Goal: Task Accomplishment & Management: Manage account settings

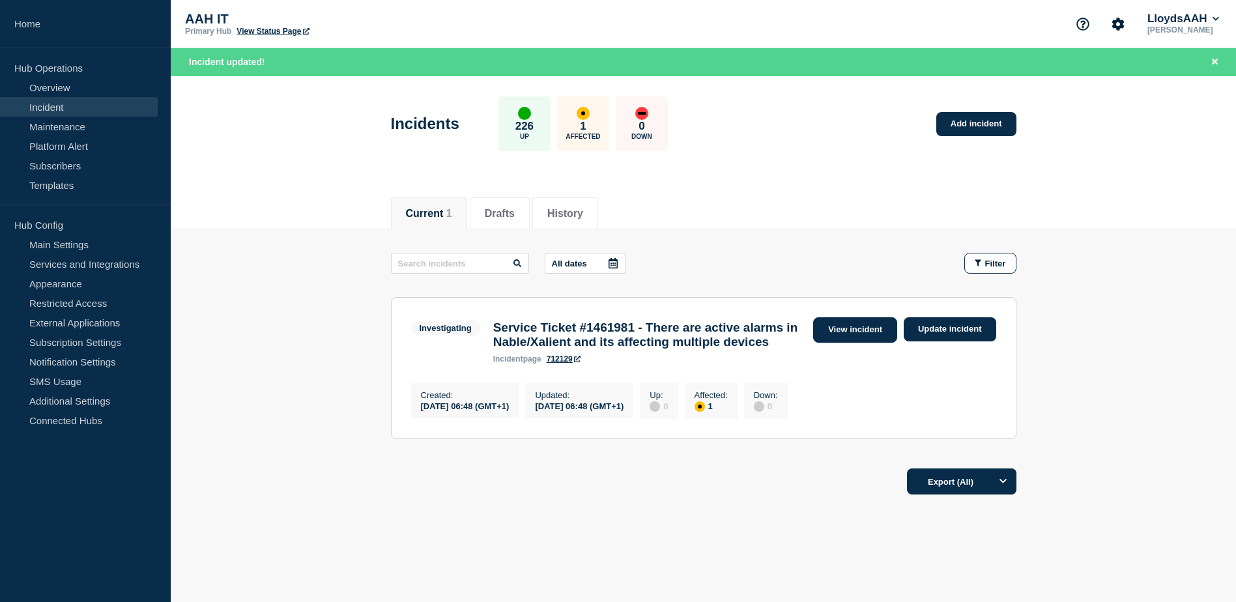
click at [853, 333] on link "View incident" at bounding box center [855, 329] width 84 height 25
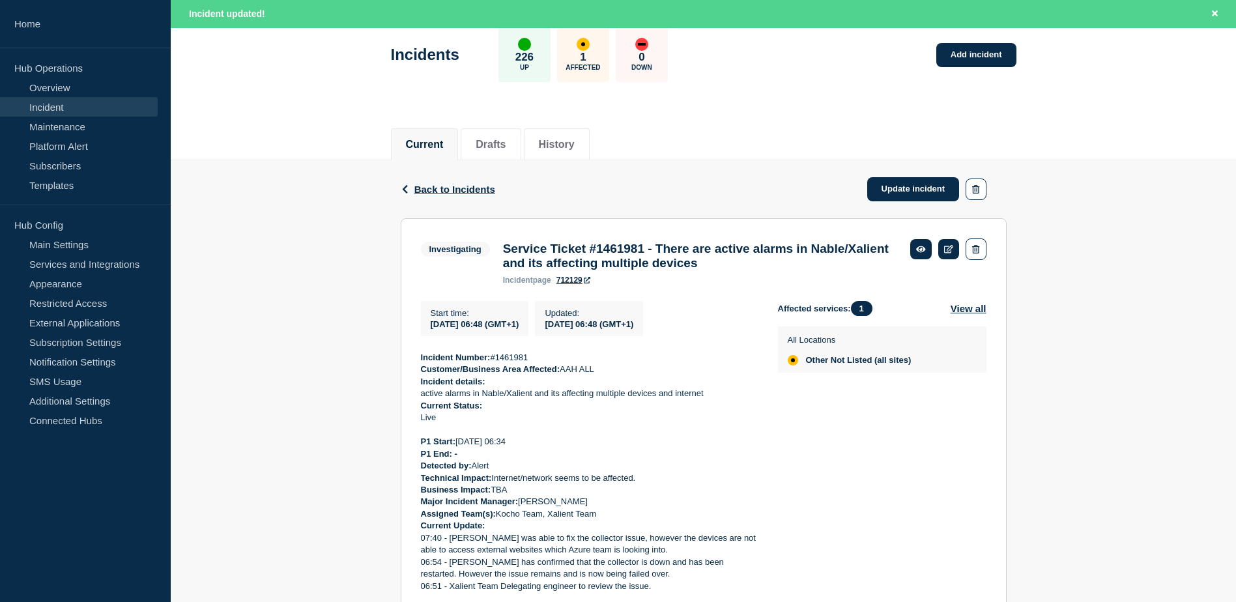
scroll to position [175, 0]
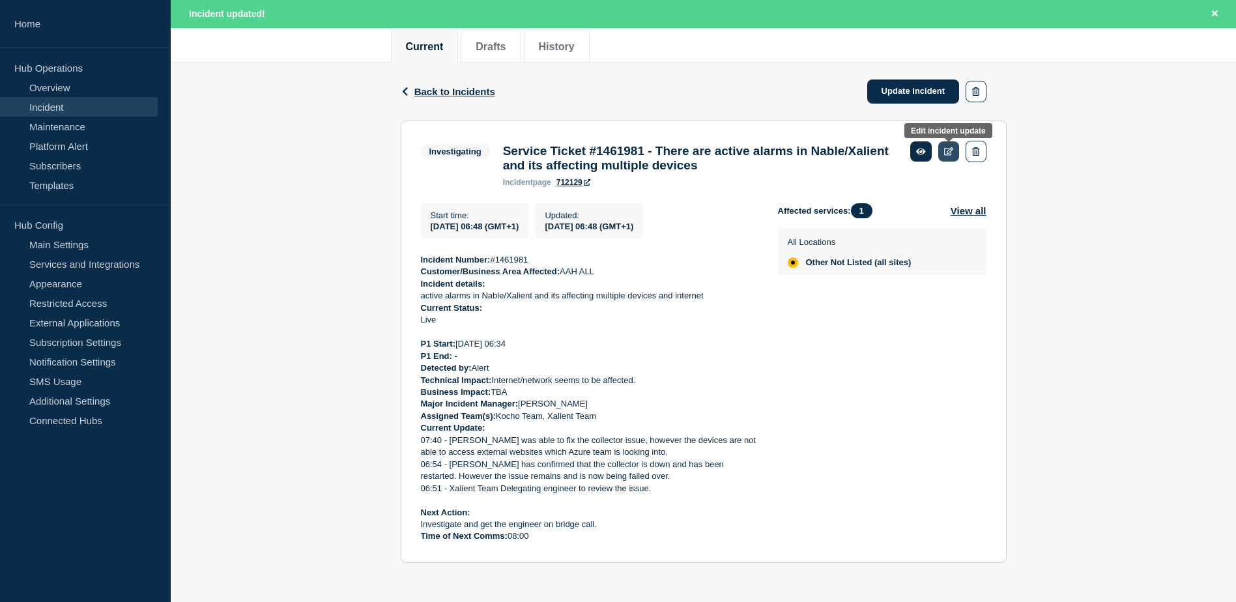
click at [946, 147] on icon at bounding box center [949, 151] width 10 height 8
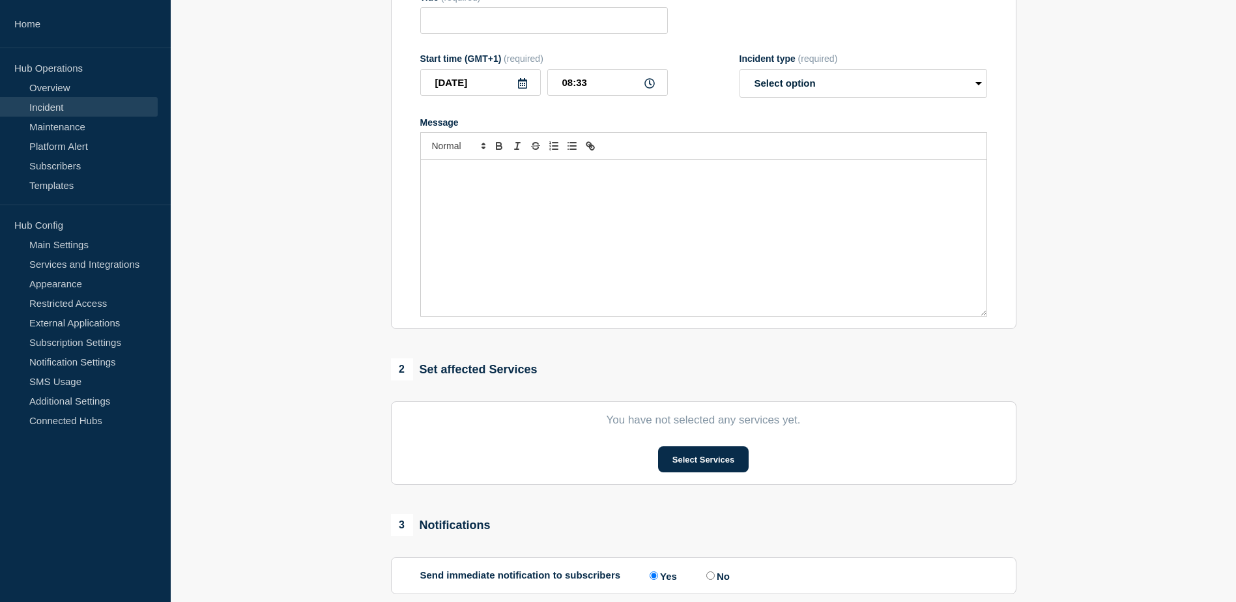
type input "Service Ticket #1461981 - There are active alarms in Nable/Xalient and its affe…"
type input "06:48"
select select "investigating"
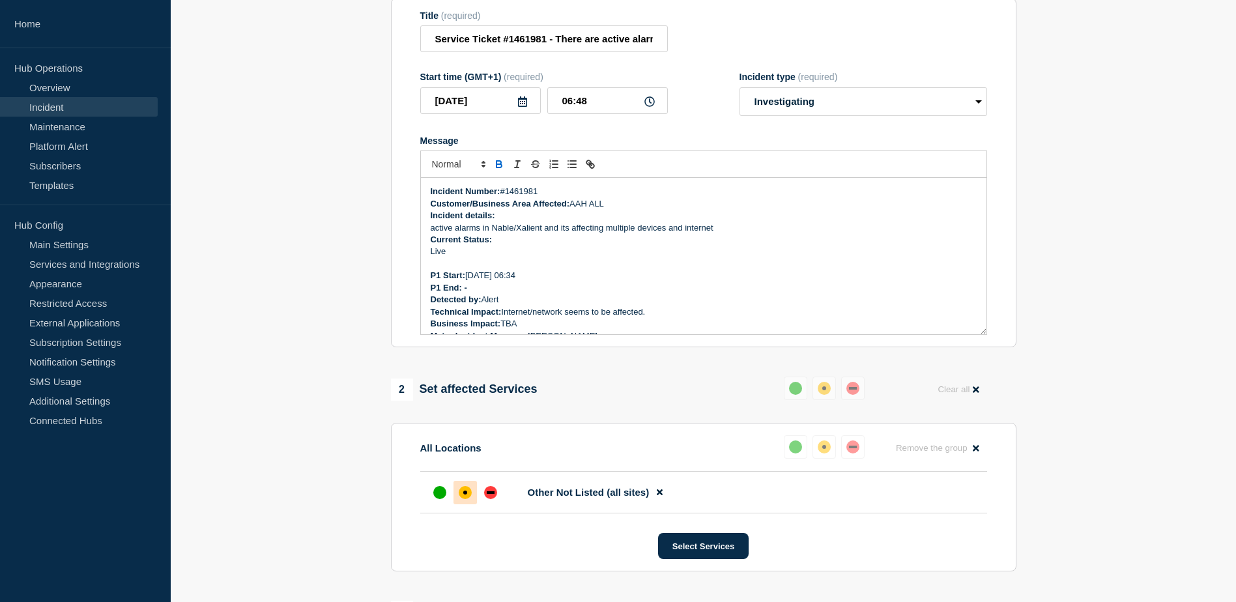
click at [605, 270] on p "Message" at bounding box center [704, 264] width 546 height 12
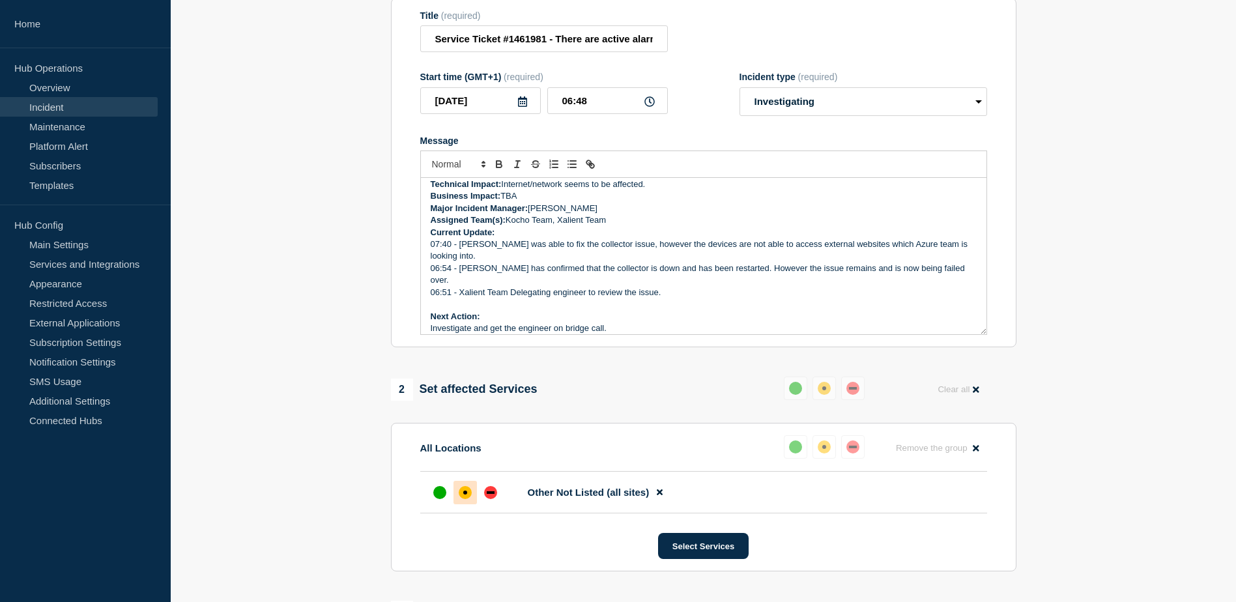
scroll to position [136, 0]
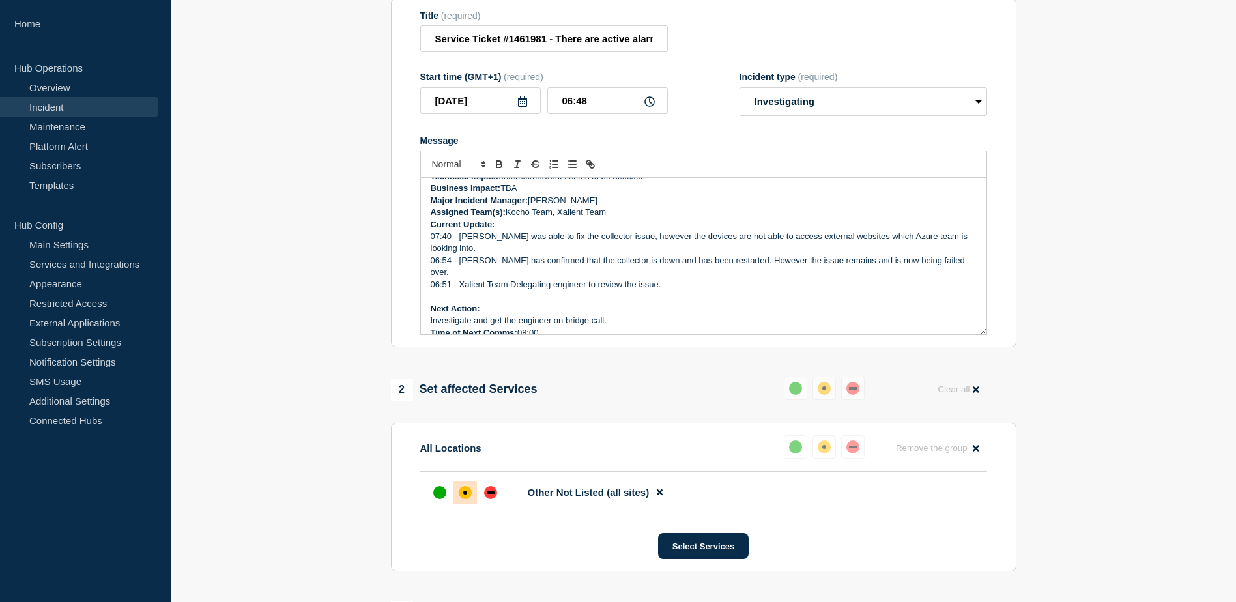
drag, startPoint x: 547, startPoint y: 327, endPoint x: 519, endPoint y: 332, distance: 28.4
click at [520, 332] on p "Time of Next Comms: 08:00" at bounding box center [704, 333] width 546 height 12
click at [508, 238] on p "07:40 - Xalient was able to fix the collector issue, however the devices are no…" at bounding box center [704, 243] width 546 height 24
click at [508, 231] on p "Current Update:" at bounding box center [704, 225] width 546 height 12
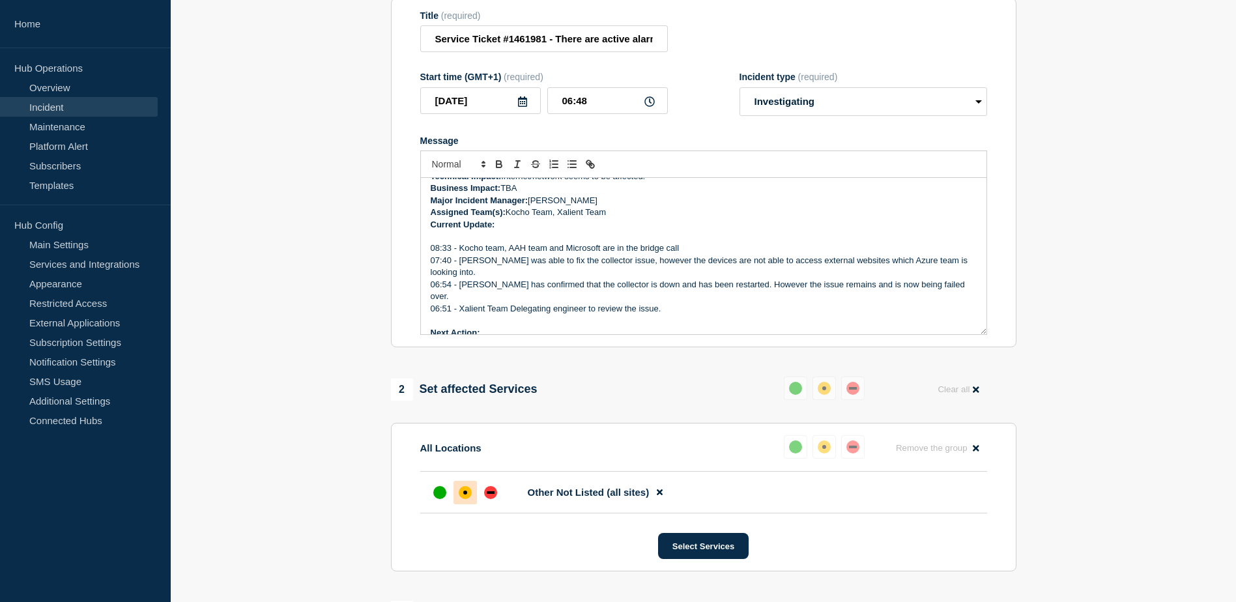
click at [695, 254] on p "08:33 - Kocho team, AAH team and Microsoft are in the bridge call" at bounding box center [704, 248] width 546 height 12
click at [713, 253] on p "08:33 - Kocho team, AAH team and Microsoft are in the bridge call" at bounding box center [704, 248] width 546 height 12
click at [697, 254] on p "08:33 - Kocho team, AAH team and Microsoft are in the bridge call" at bounding box center [704, 248] width 546 height 12
click at [745, 242] on p "Message" at bounding box center [704, 237] width 546 height 12
click at [709, 254] on p "08:33 - Kocho team, AAH team and Microsoft are in the bridge call" at bounding box center [704, 248] width 546 height 12
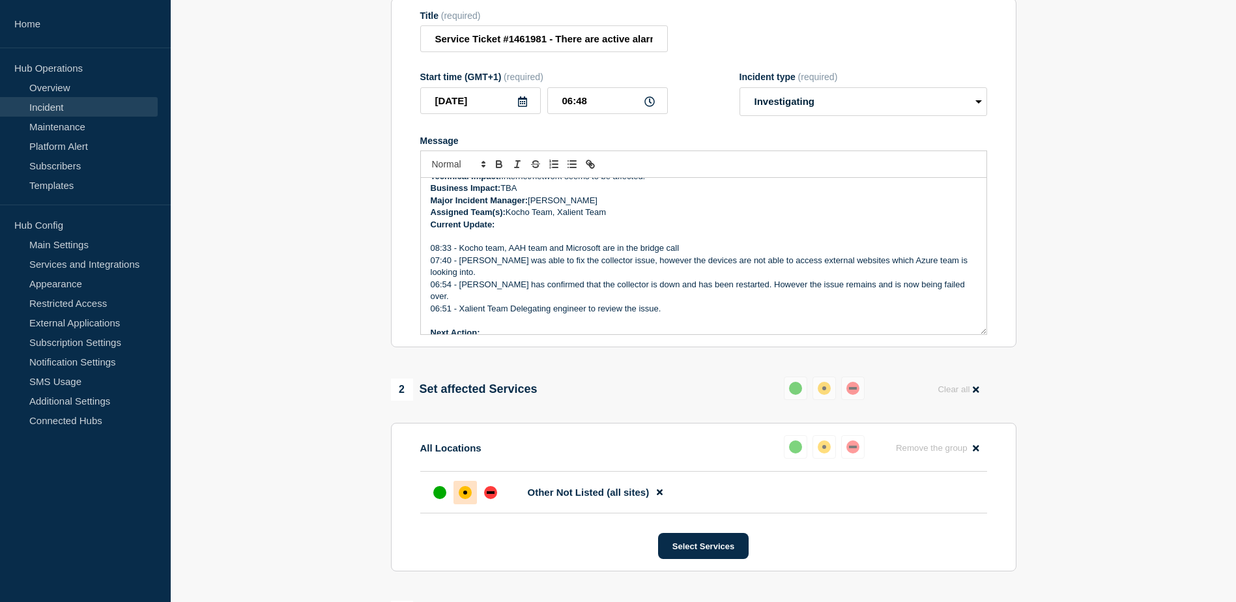
click at [729, 254] on p "08:33 - Kocho team, AAH team and Microsoft are in the bridge call" at bounding box center [704, 248] width 546 height 12
drag, startPoint x: 745, startPoint y: 289, endPoint x: 794, endPoint y: 321, distance: 59.3
click at [794, 327] on p "Next Action:" at bounding box center [704, 333] width 546 height 12
click at [702, 254] on p "08:33 - Kocho team, AAH team and Microsoft are in the bridge call" at bounding box center [704, 248] width 546 height 12
click at [707, 250] on p "08:33 - Kocho team, AAH team and Microsoft are in the bridge call" at bounding box center [704, 248] width 546 height 12
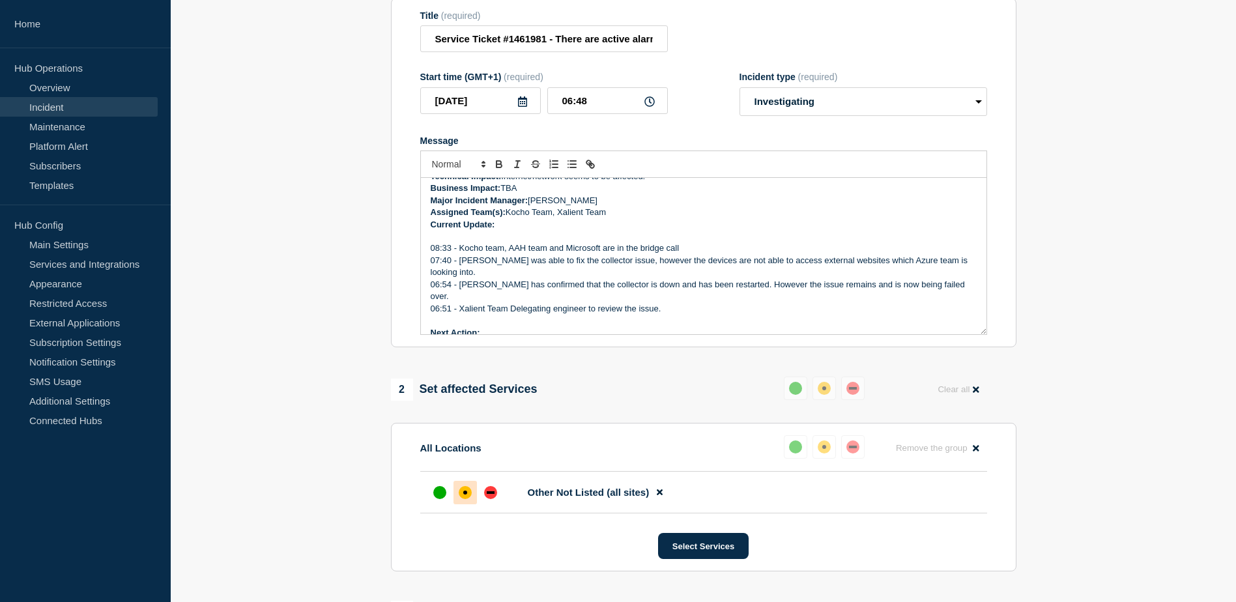
click at [708, 254] on p "08:33 - Kocho team, AAH team and Microsoft are in the bridge call" at bounding box center [704, 248] width 546 height 12
click at [603, 274] on p "07:40 - Xalient was able to fix the collector issue, however the devices are no…" at bounding box center [704, 267] width 546 height 24
click at [709, 254] on p "08:33 - Kocho team, AAH team and Microsoft are in the bridge call" at bounding box center [704, 248] width 546 height 12
click at [472, 254] on p "08:33 - Kocho team, AAH team and Microsoft are in the bridge call troubleshooti…" at bounding box center [704, 248] width 546 height 12
click at [851, 250] on p "08:33 - Kocho team, AAH team and Microsoft are in the bridge call troubleshooti…" at bounding box center [704, 248] width 546 height 12
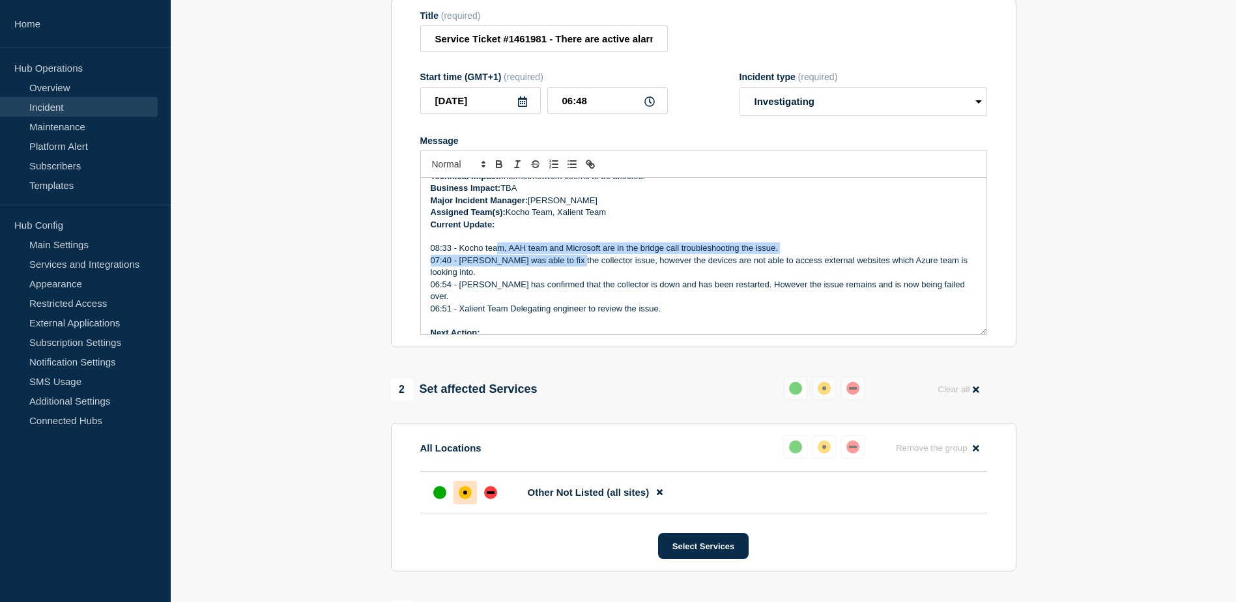
drag, startPoint x: 498, startPoint y: 257, endPoint x: 626, endPoint y: 267, distance: 128.1
click at [583, 261] on div "Incident Number: #1461981 Customer/Business Area Affected: AAH ALL Incident det…" at bounding box center [704, 256] width 566 height 156
drag, startPoint x: 749, startPoint y: 276, endPoint x: 770, endPoint y: 271, distance: 21.5
click at [770, 271] on p "07:40 - Xalient was able to fix the collector issue, however the devices are no…" at bounding box center [704, 267] width 546 height 24
click at [824, 254] on p "08:33 - Kocho team, AAH team and Microsoft are in the bridge call troubleshooti…" at bounding box center [704, 248] width 546 height 12
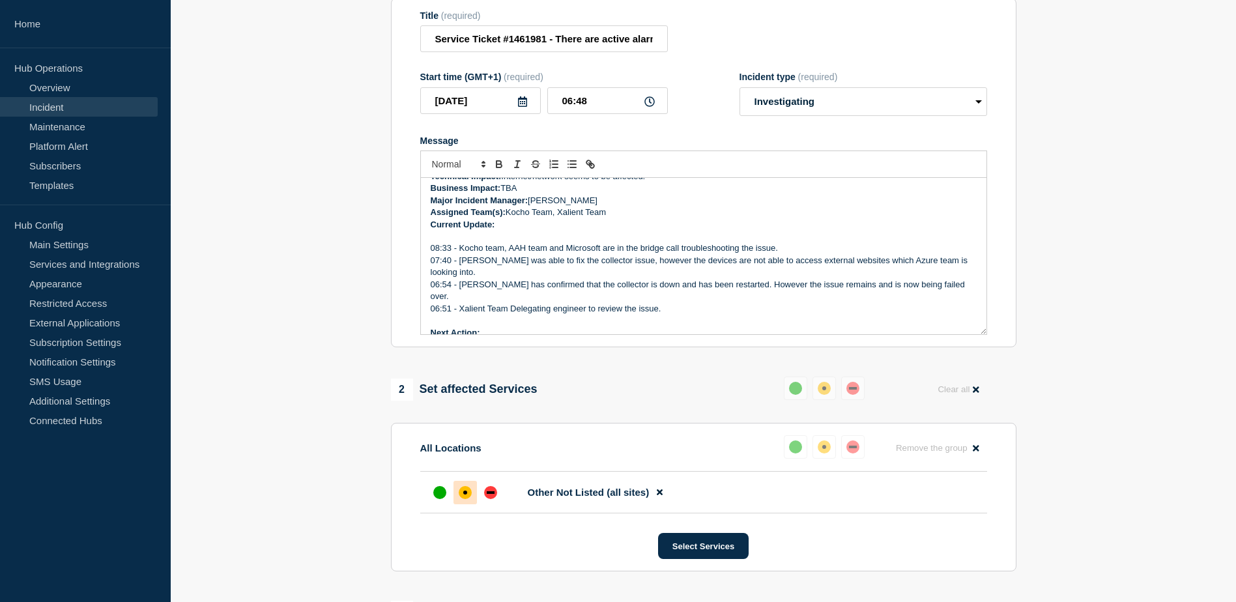
click at [909, 250] on p "08:33 - Kocho team, AAH team and Microsoft are in the bridge call troubleshooti…" at bounding box center [704, 248] width 546 height 12
drag, startPoint x: 655, startPoint y: 269, endPoint x: 747, endPoint y: 272, distance: 92.6
click at [742, 270] on p "07:40 - Xalient was able to fix the collector issue, however the devices are no…" at bounding box center [704, 267] width 546 height 24
click at [798, 272] on p "07:40 - Xalient was able to fix the collector issue, however the devices are no…" at bounding box center [704, 267] width 546 height 24
drag, startPoint x: 698, startPoint y: 268, endPoint x: 882, endPoint y: 257, distance: 184.1
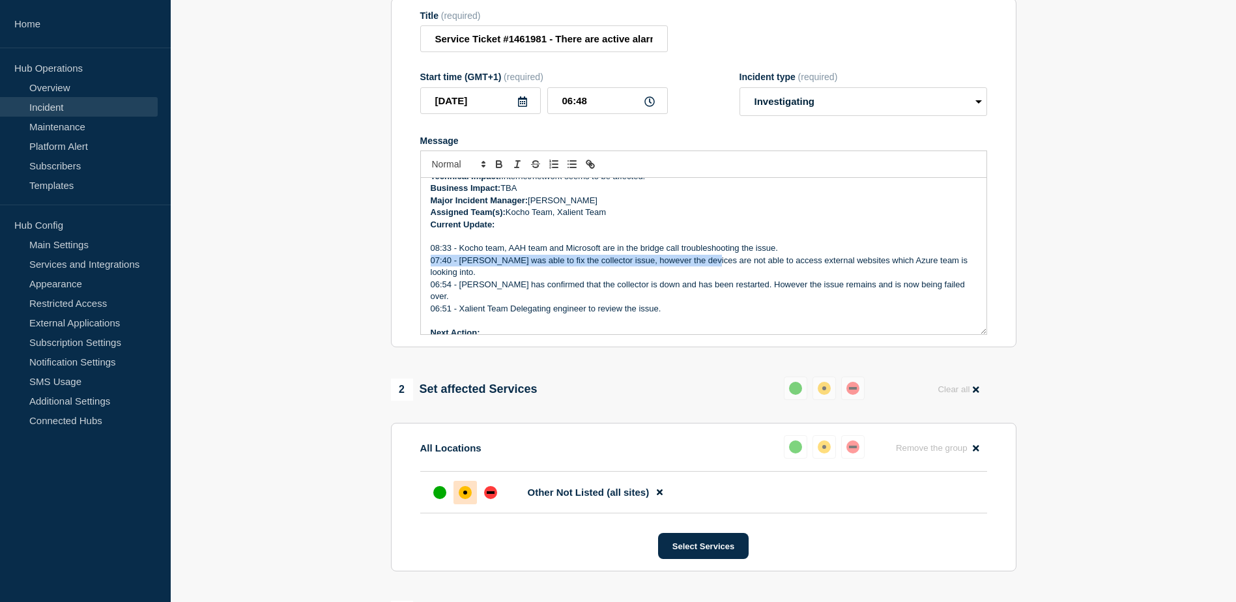
click at [808, 253] on div "Incident Number: #1461981 Customer/Business Area Affected: AAH ALL Incident det…" at bounding box center [704, 256] width 566 height 156
click at [801, 254] on p "08:33 - Kocho team, AAH team and Microsoft are in the bridge call troubleshooti…" at bounding box center [704, 248] width 546 height 12
click at [805, 254] on p "08:33 - Kocho team, AAH team and Microsoft are in the bridge call troubleshooti…" at bounding box center [704, 248] width 546 height 12
drag, startPoint x: 628, startPoint y: 257, endPoint x: 726, endPoint y: 248, distance: 98.2
click at [716, 248] on div "Incident Number: #1461981 Customer/Business Area Affected: AAH ALL Incident det…" at bounding box center [704, 256] width 566 height 156
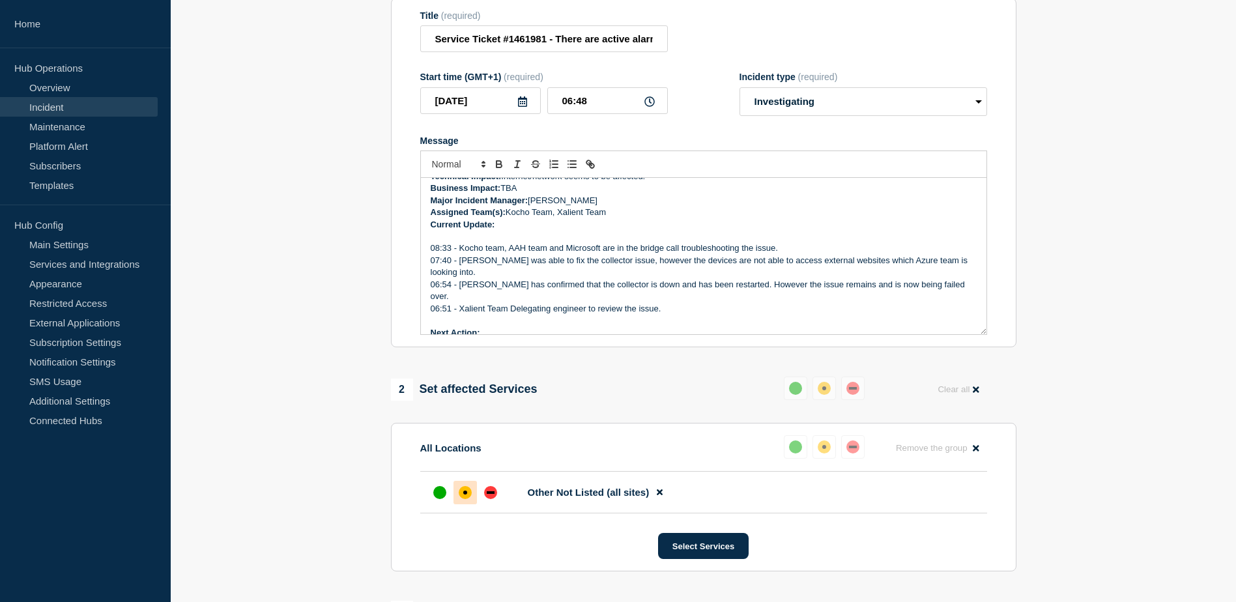
click at [824, 250] on p "08:33 - Kocho team, AAH team and Microsoft are in the bridge call troubleshooti…" at bounding box center [704, 248] width 546 height 12
drag, startPoint x: 655, startPoint y: 257, endPoint x: 757, endPoint y: 259, distance: 101.7
click at [706, 263] on div "Incident Number: #1461981 Customer/Business Area Affected: AAH ALL Incident det…" at bounding box center [704, 256] width 566 height 156
click at [798, 252] on p "08:33 - Kocho team, AAH team and Microsoft are in the bridge call troubleshooti…" at bounding box center [704, 248] width 546 height 12
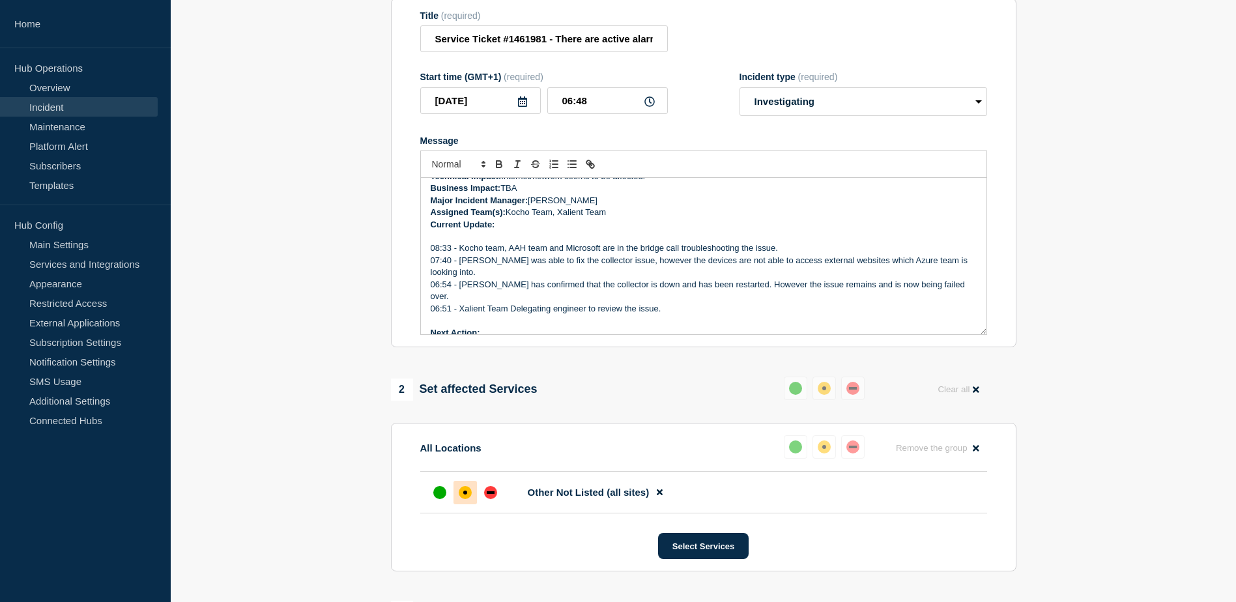
click at [798, 252] on p "08:33 - Kocho team, AAH team and Microsoft are in the bridge call troubleshooti…" at bounding box center [704, 248] width 546 height 12
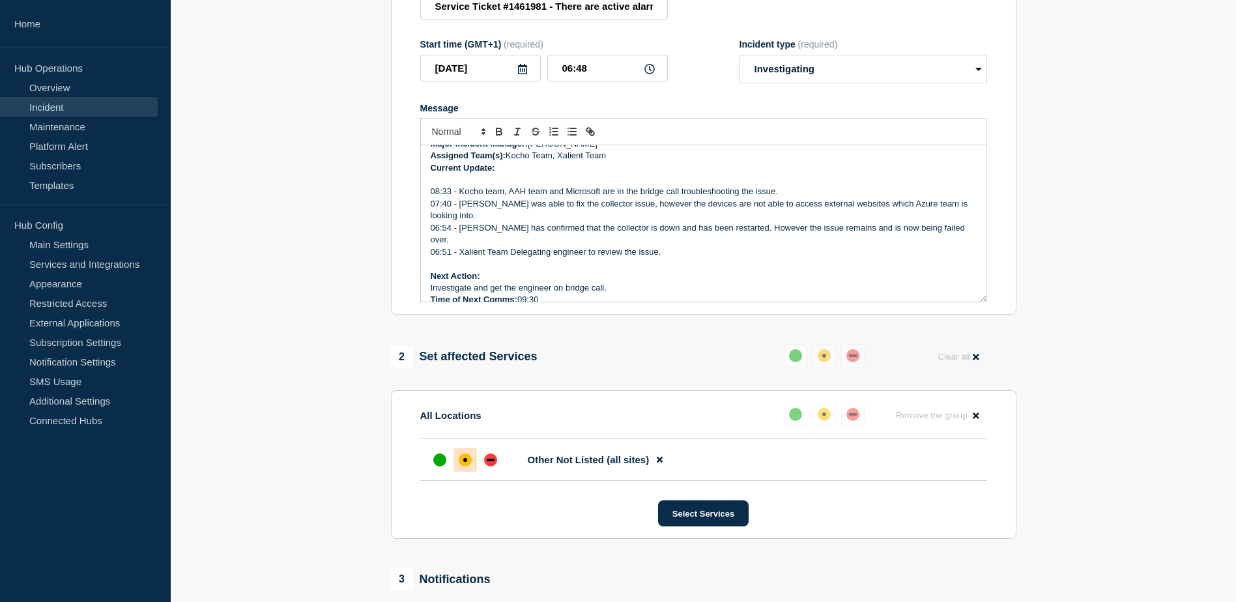
scroll to position [261, 0]
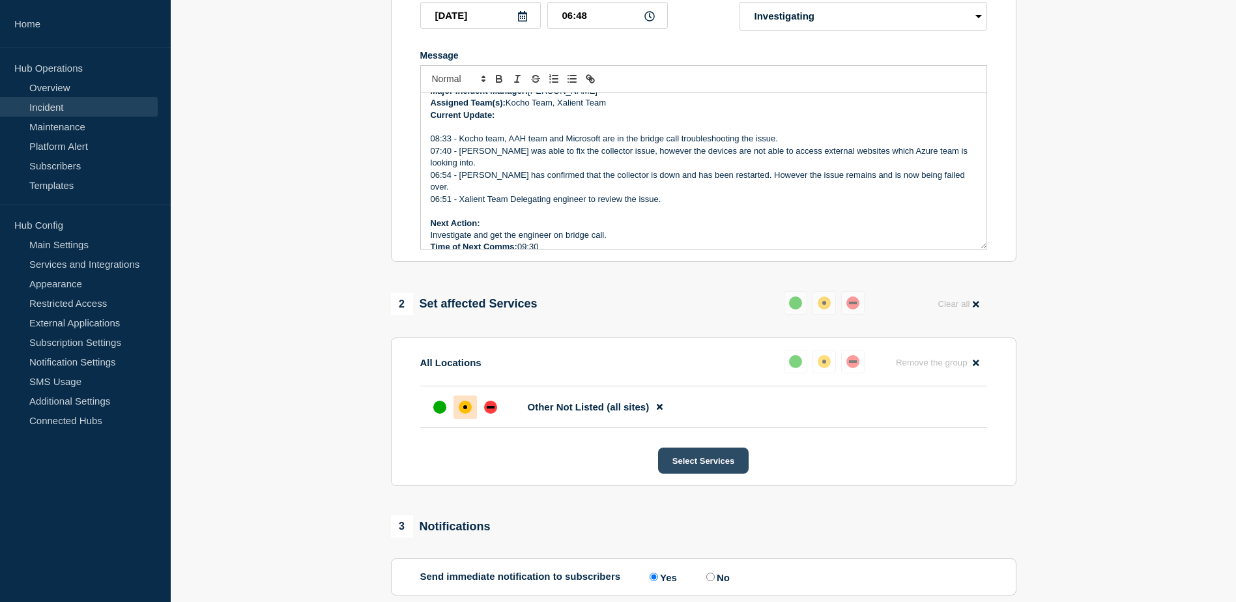
click at [715, 463] on button "Select Services" at bounding box center [703, 461] width 91 height 26
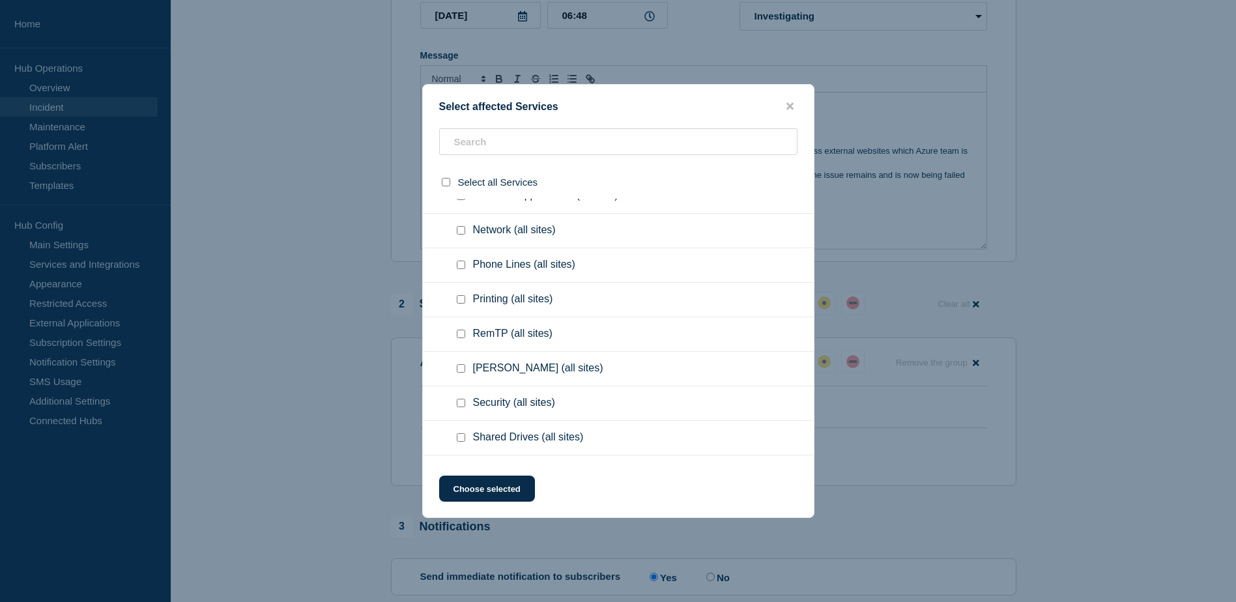
scroll to position [130, 0]
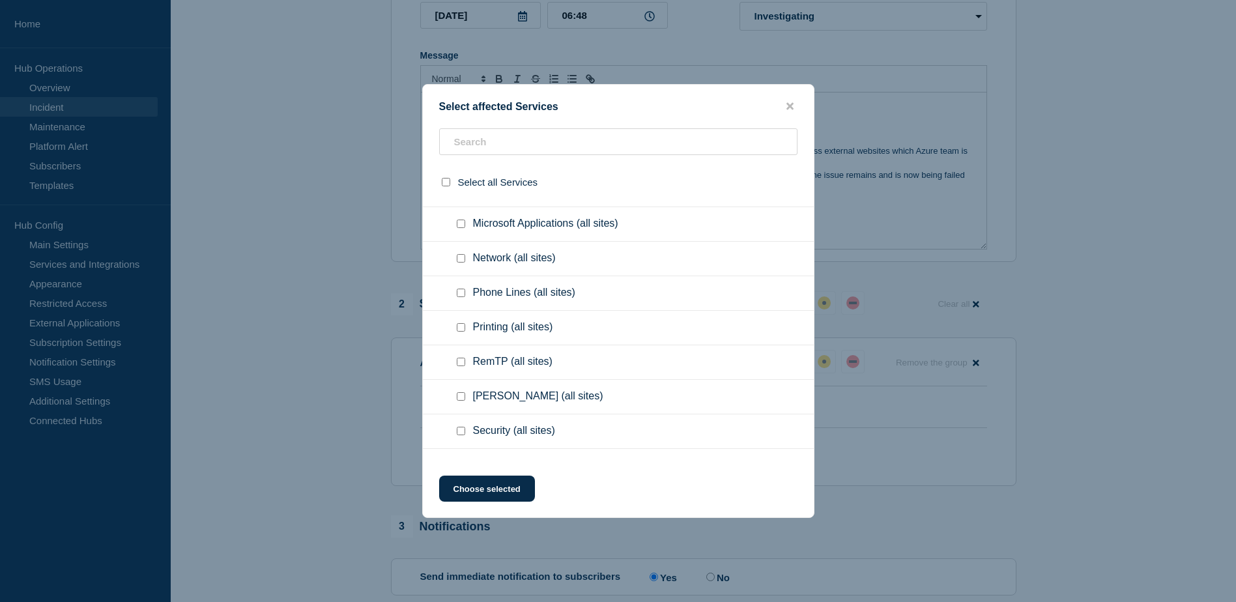
click at [463, 259] on input "Network (all sites) checkbox" at bounding box center [461, 258] width 8 height 8
checkbox input "true"
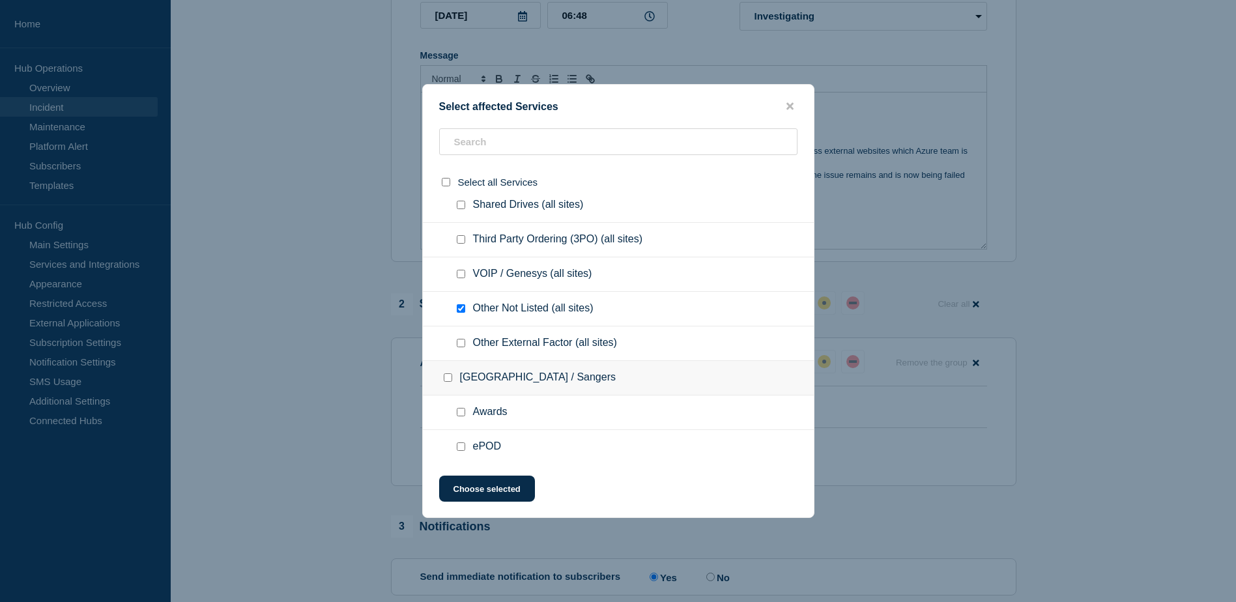
click at [464, 310] on input "Other Not Listed (all sites) checkbox" at bounding box center [461, 308] width 8 height 8
checkbox input "false"
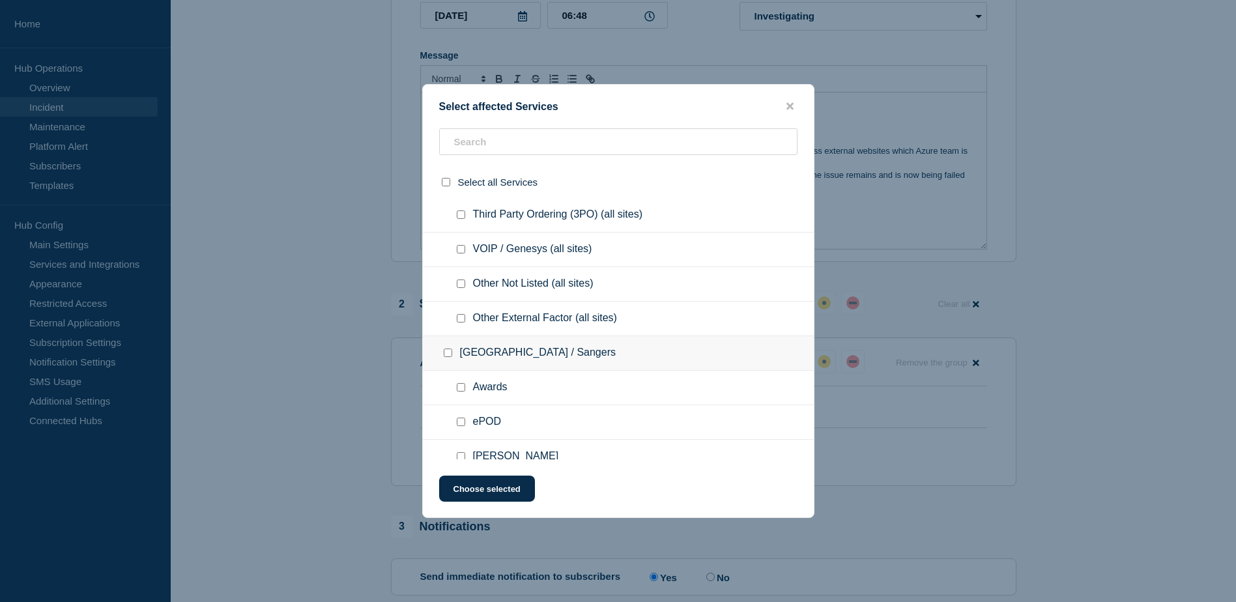
scroll to position [456, 0]
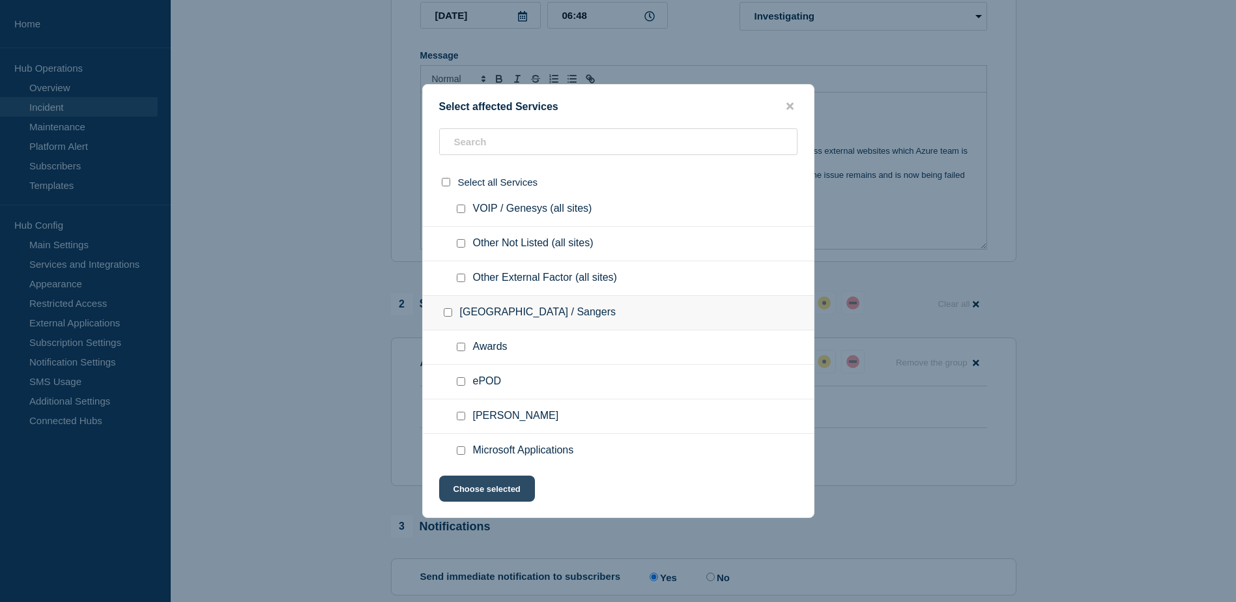
click at [494, 493] on button "Choose selected" at bounding box center [487, 489] width 96 height 26
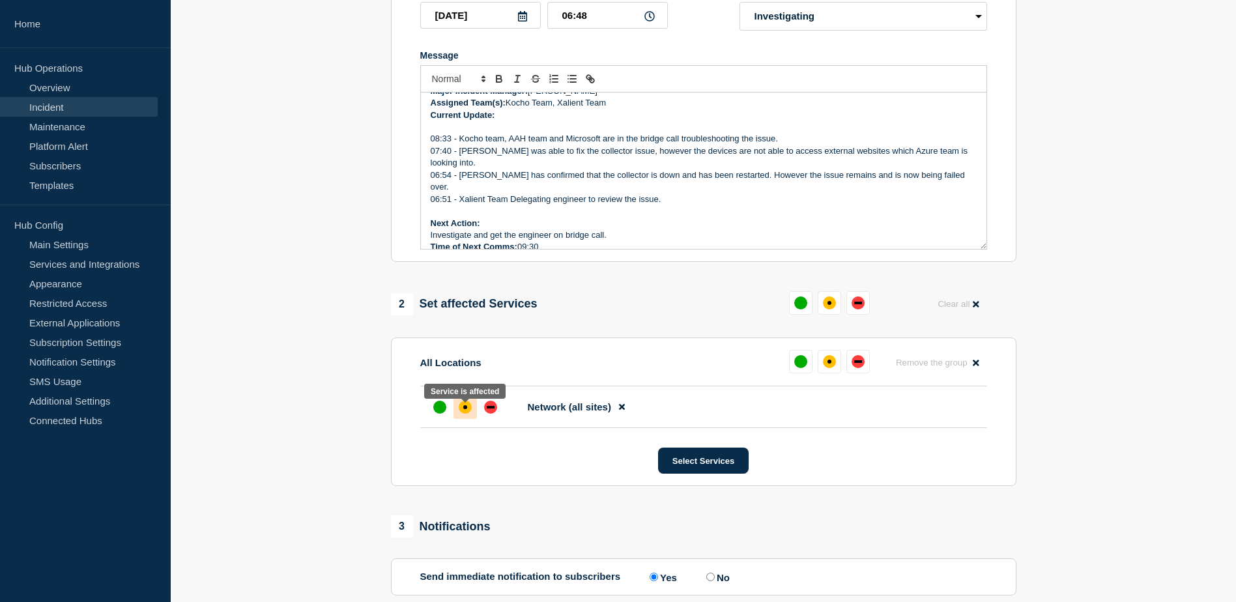
click at [472, 415] on div at bounding box center [465, 407] width 23 height 23
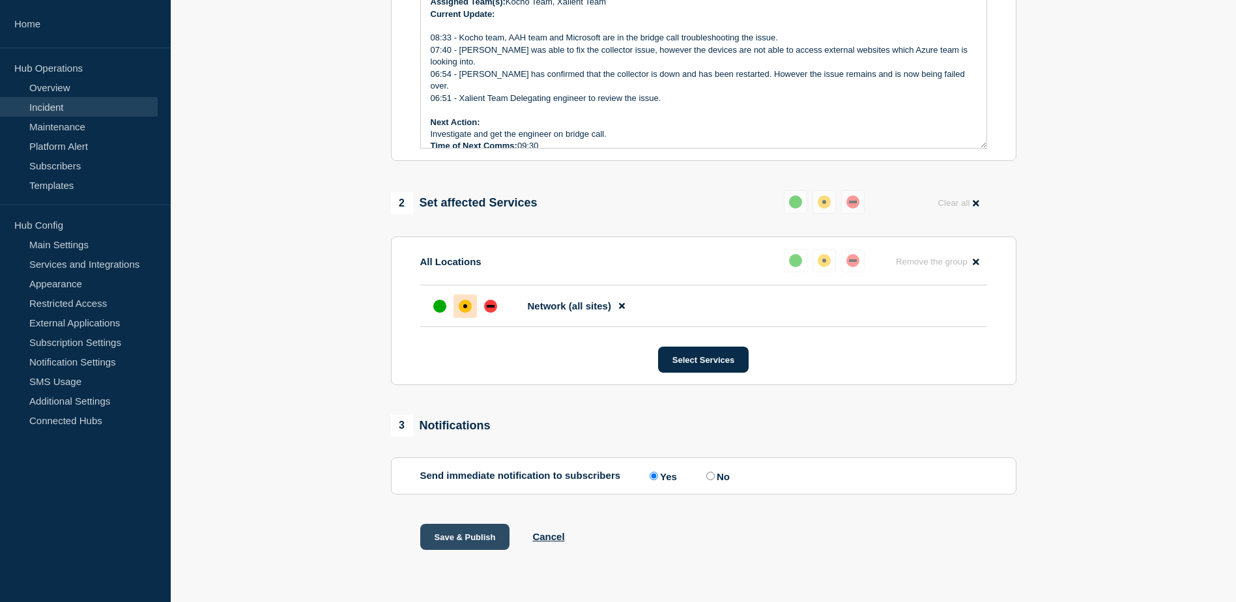
click at [475, 539] on button "Save & Publish" at bounding box center [465, 537] width 90 height 26
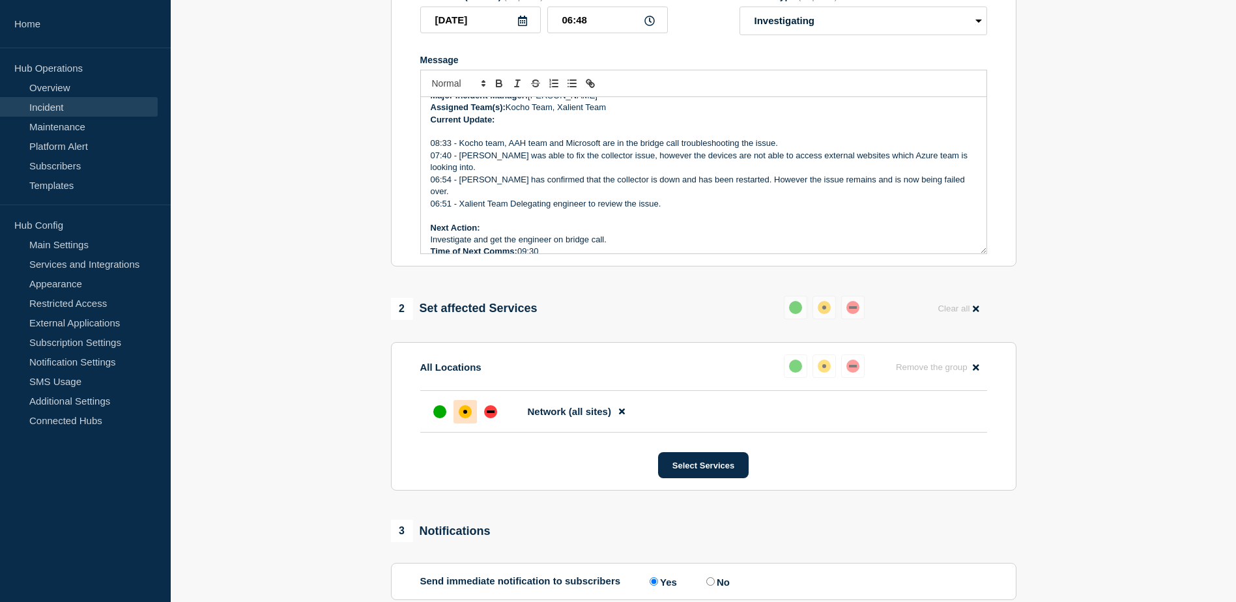
scroll to position [0, 0]
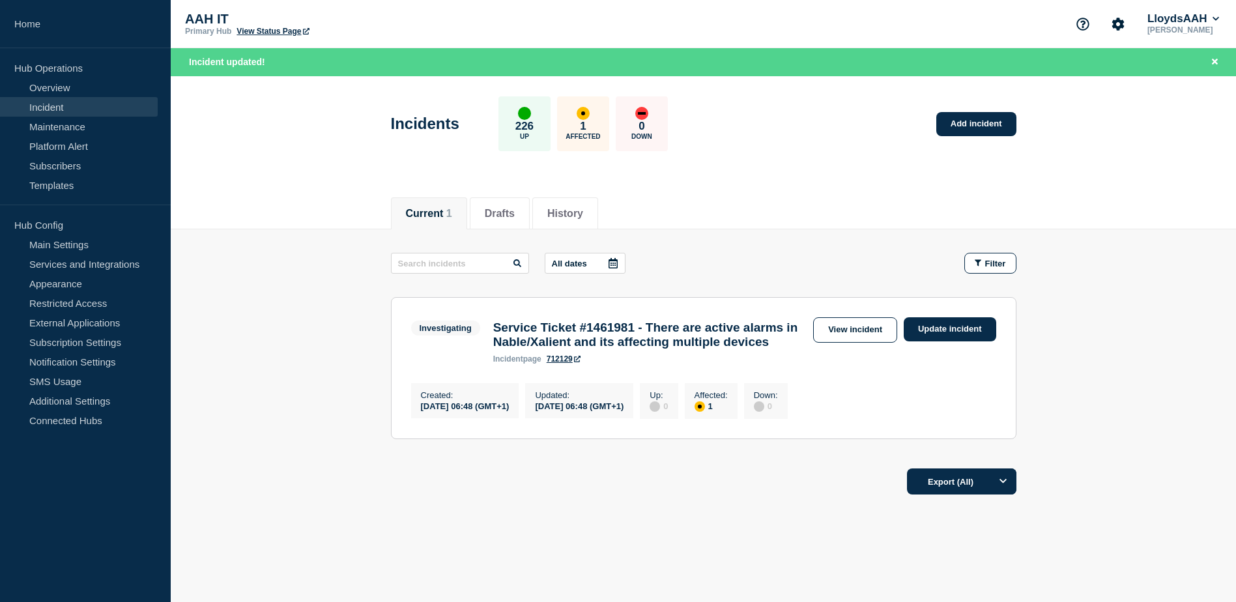
click at [889, 338] on link "View incident" at bounding box center [855, 329] width 84 height 25
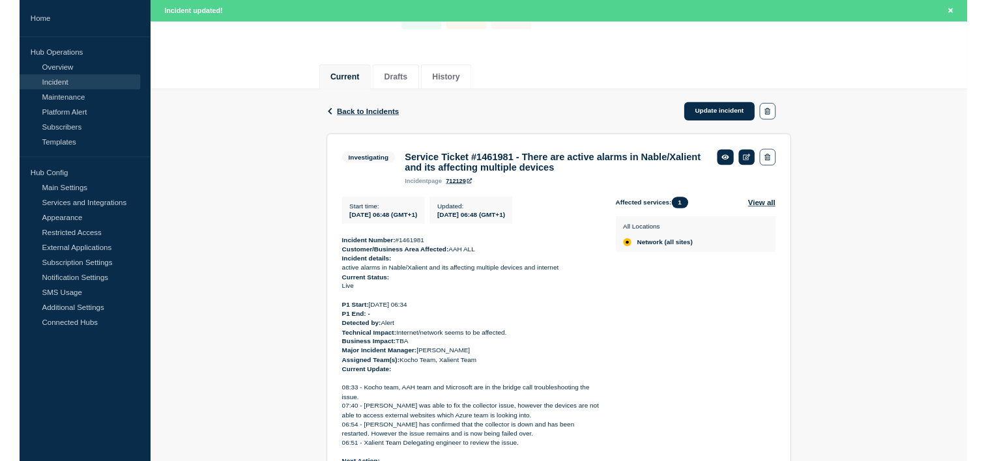
scroll to position [211, 0]
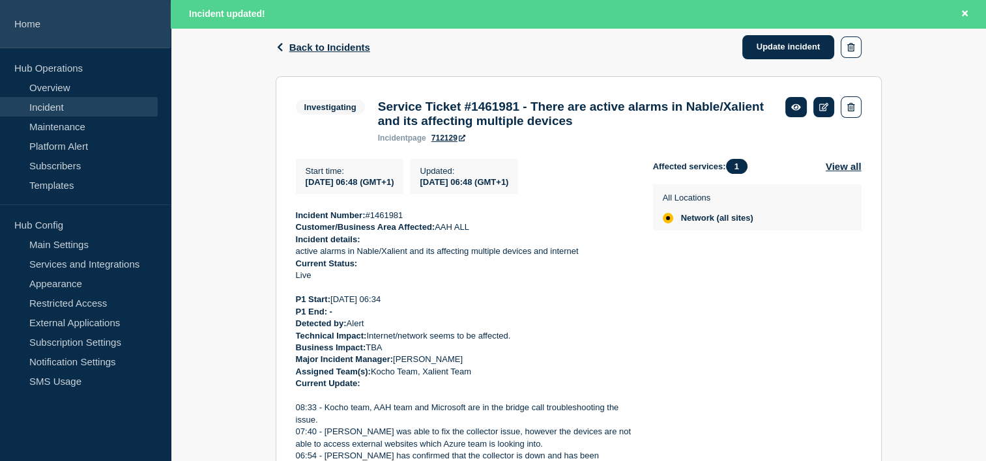
click at [31, 22] on link "Home" at bounding box center [85, 24] width 171 height 48
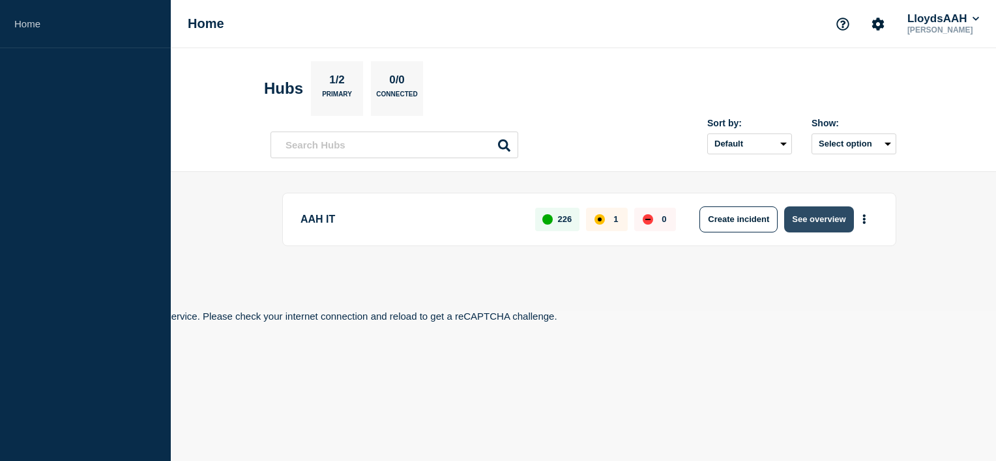
click at [827, 214] on button "See overview" at bounding box center [818, 220] width 69 height 26
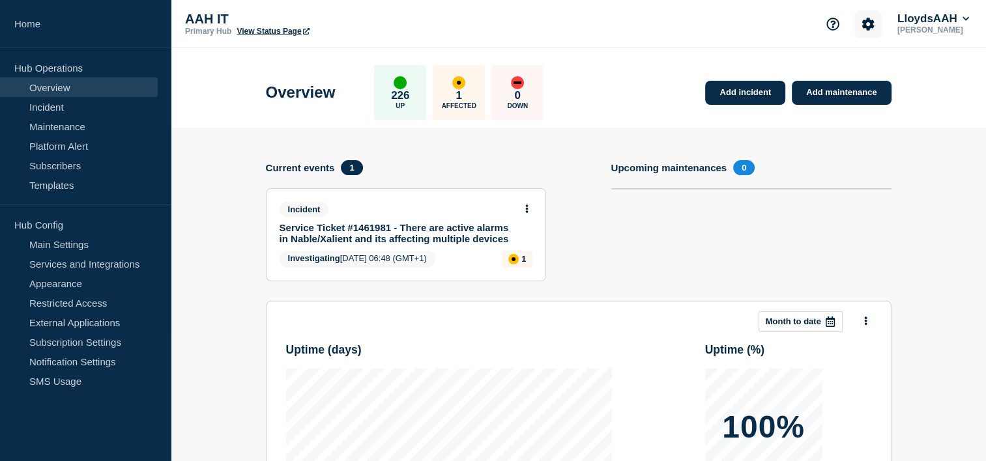
click at [862, 27] on icon "Account settings" at bounding box center [868, 24] width 12 height 12
click at [967, 91] on header "Overview 226 Up 1 Affected 0 Down Add incident Add maintenance" at bounding box center [578, 87] width 815 height 79
click at [940, 7] on div "AAH IT Primary Hub View Status Page Account settings Team Members LloydsAAH Ala…" at bounding box center [578, 24] width 815 height 48
click at [946, 18] on button "LloydsAAH" at bounding box center [933, 18] width 77 height 13
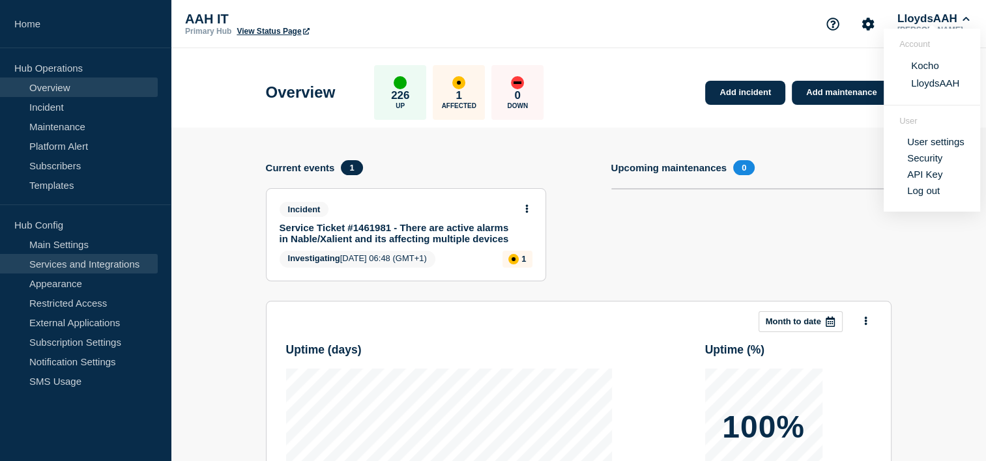
click at [86, 261] on link "Services and Integrations" at bounding box center [79, 264] width 158 height 20
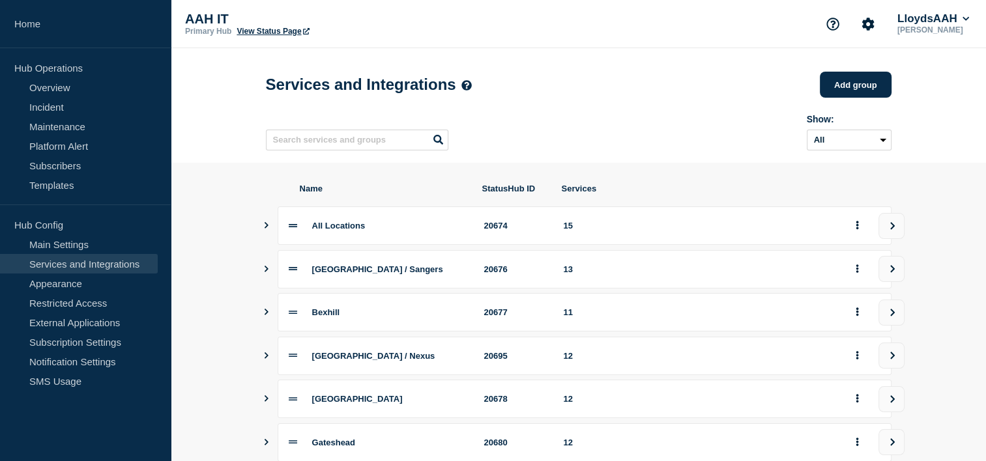
click at [270, 229] on div "All Locations 20674 15" at bounding box center [579, 226] width 626 height 38
click at [265, 229] on icon "Show services" at bounding box center [266, 225] width 8 height 7
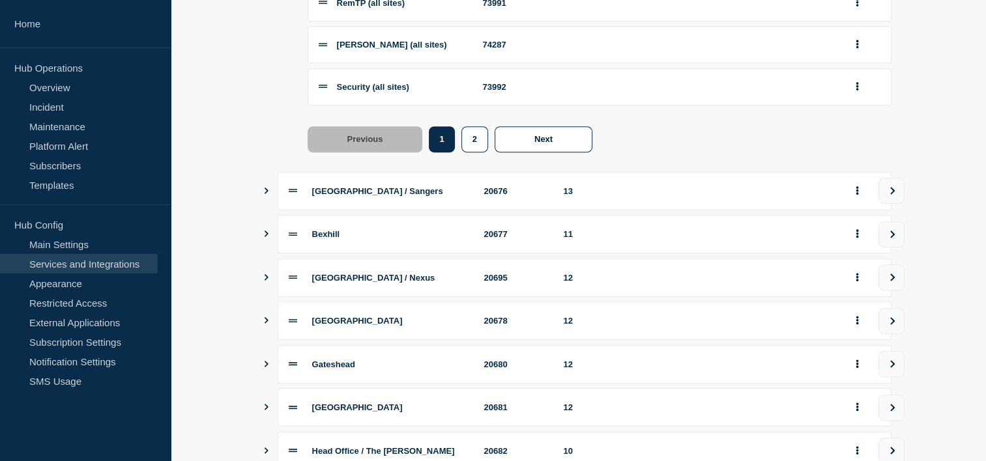
scroll to position [586, 0]
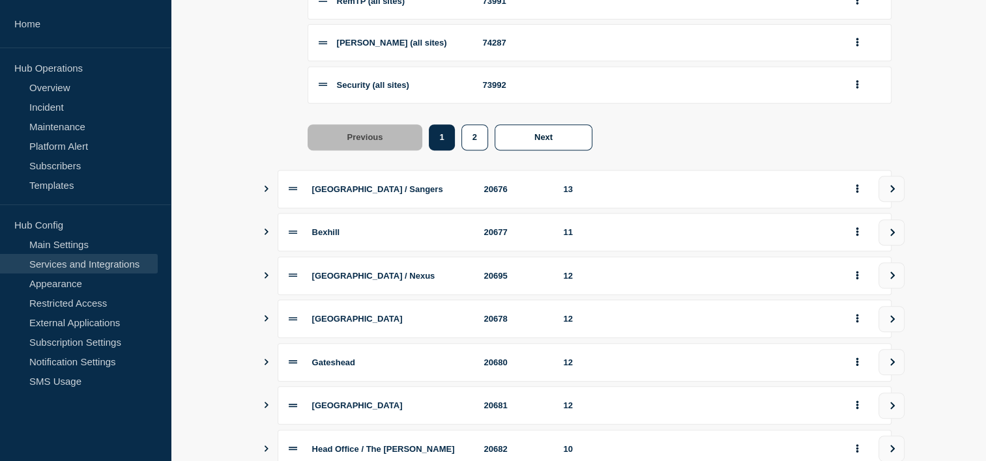
click at [270, 205] on div "Belfast / Sangers 20676 13" at bounding box center [579, 189] width 626 height 38
click at [267, 192] on icon "Show services" at bounding box center [267, 189] width 4 height 7
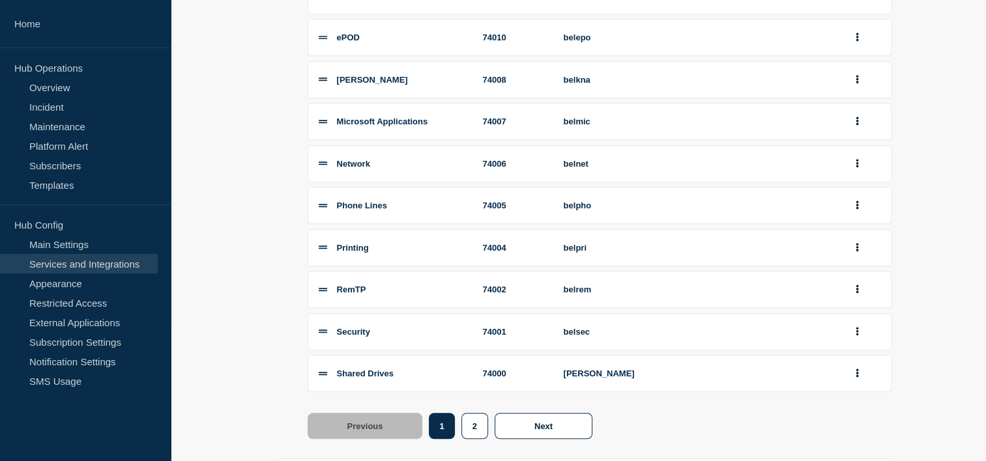
scroll to position [912, 0]
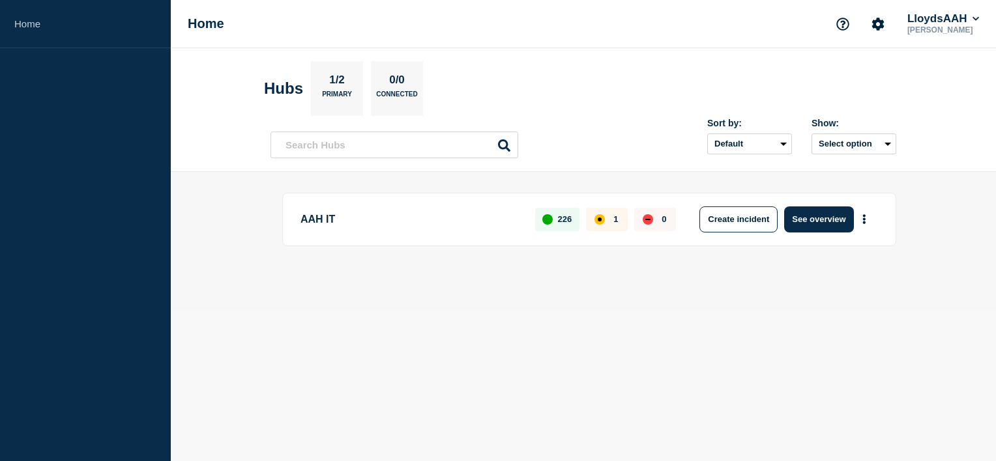
click at [951, 27] on p "[PERSON_NAME]" at bounding box center [942, 29] width 77 height 9
click at [962, 13] on button "LloydsAAH" at bounding box center [942, 18] width 77 height 13
click at [928, 70] on button "Kocho" at bounding box center [935, 65] width 36 height 12
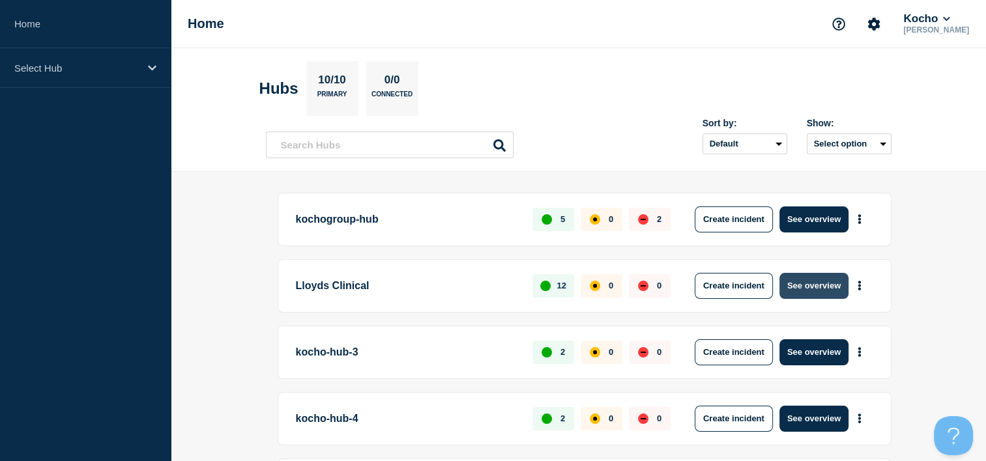
click at [809, 288] on button "See overview" at bounding box center [813, 286] width 69 height 26
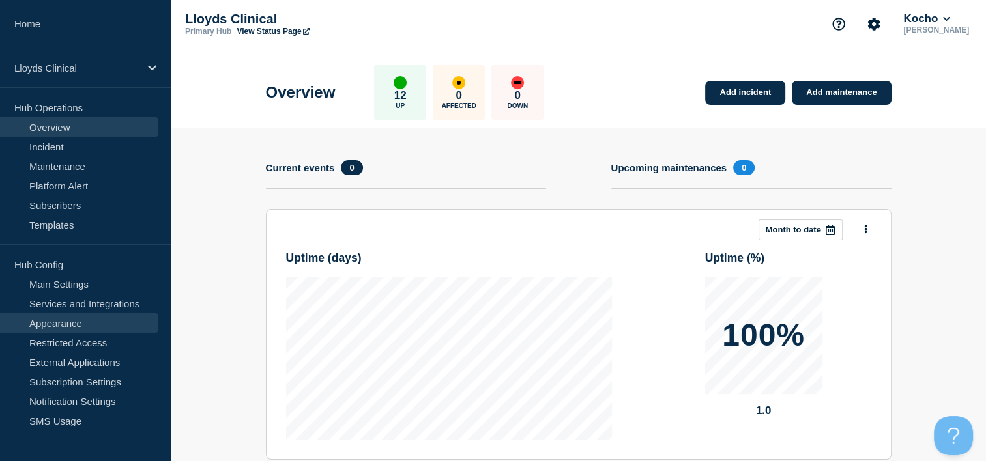
click at [73, 314] on link "Appearance" at bounding box center [79, 323] width 158 height 20
click at [73, 308] on link "Services and Integrations" at bounding box center [79, 304] width 158 height 20
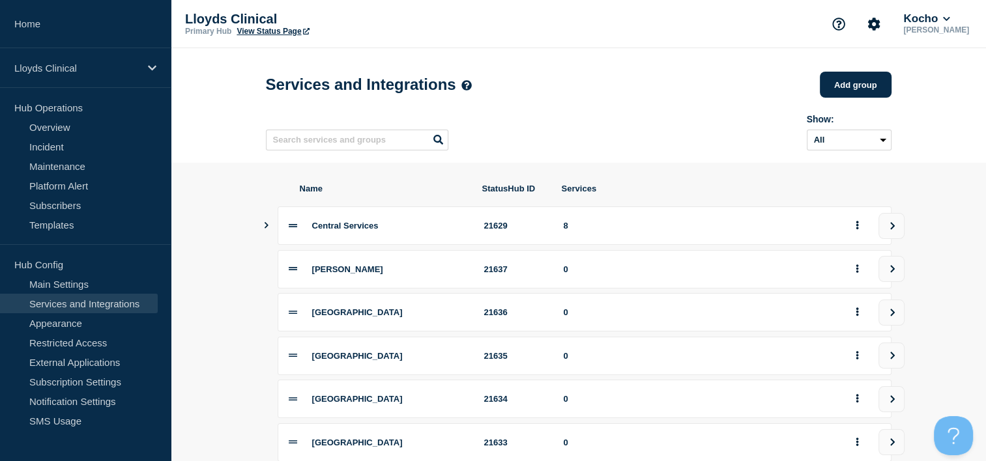
click at [267, 229] on icon "Show services" at bounding box center [266, 225] width 8 height 7
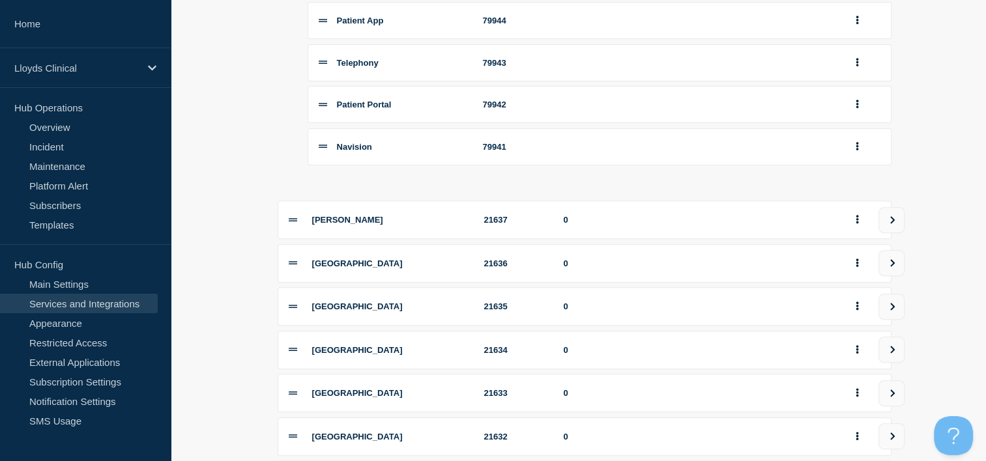
scroll to position [521, 0]
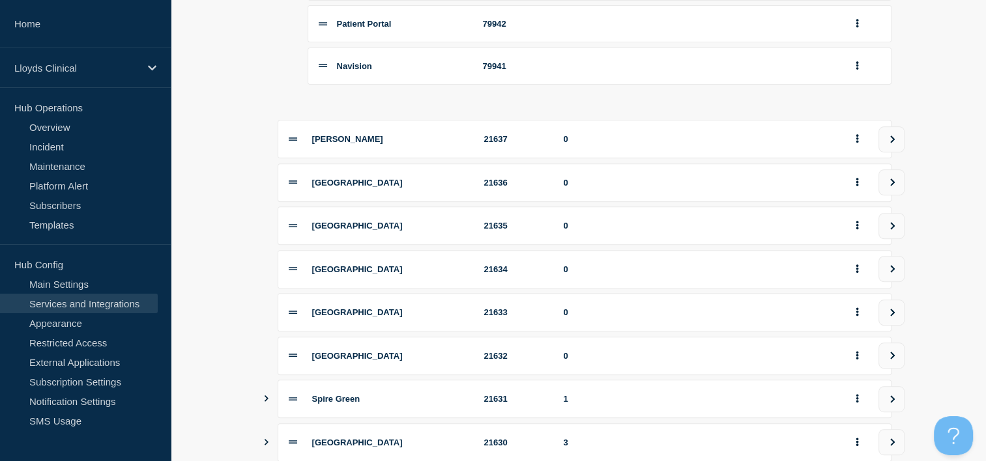
click at [292, 184] on icon at bounding box center [293, 182] width 8 height 3
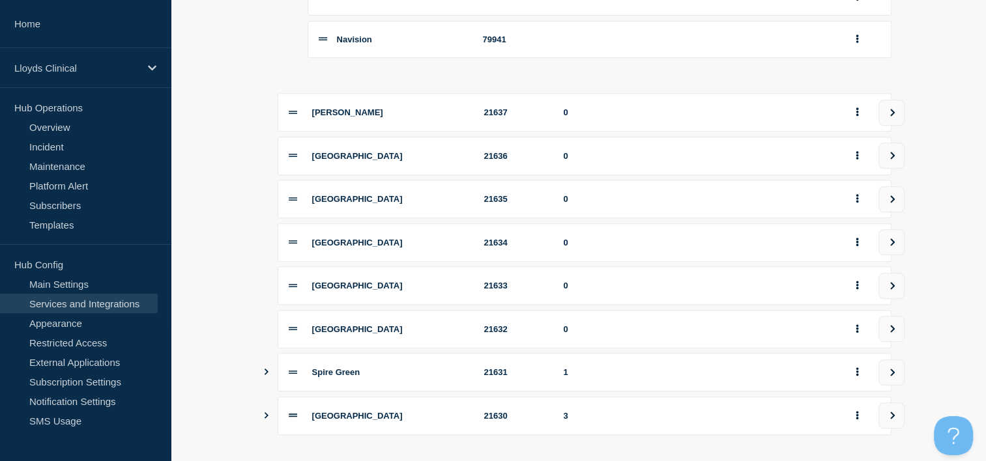
scroll to position [630, 0]
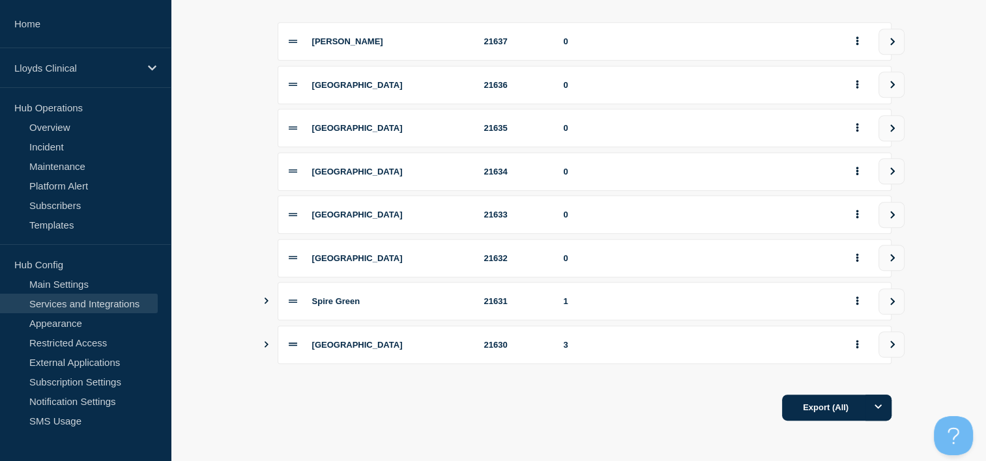
click at [266, 307] on button "Show services" at bounding box center [266, 301] width 7 height 38
click at [265, 300] on icon "Show services" at bounding box center [266, 300] width 7 height 8
click at [265, 300] on icon "Show services" at bounding box center [266, 301] width 8 height 7
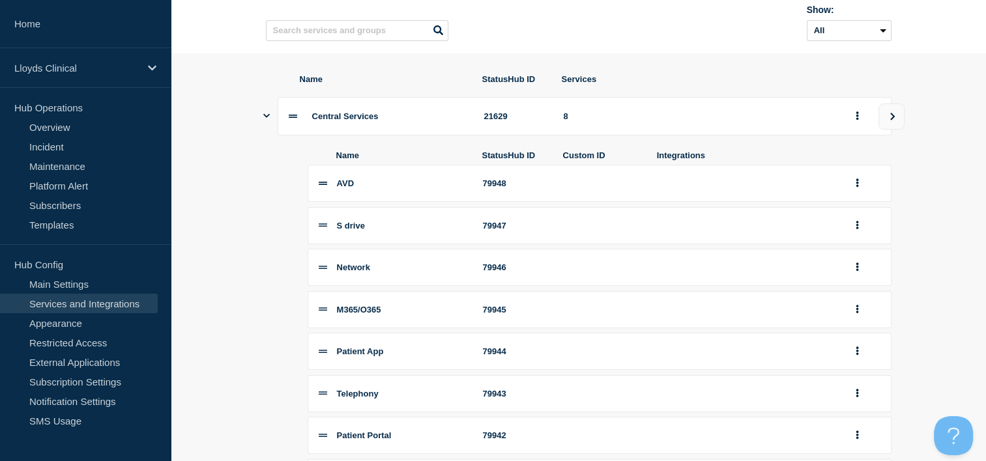
scroll to position [109, 0]
